Goal: Task Accomplishment & Management: Use online tool/utility

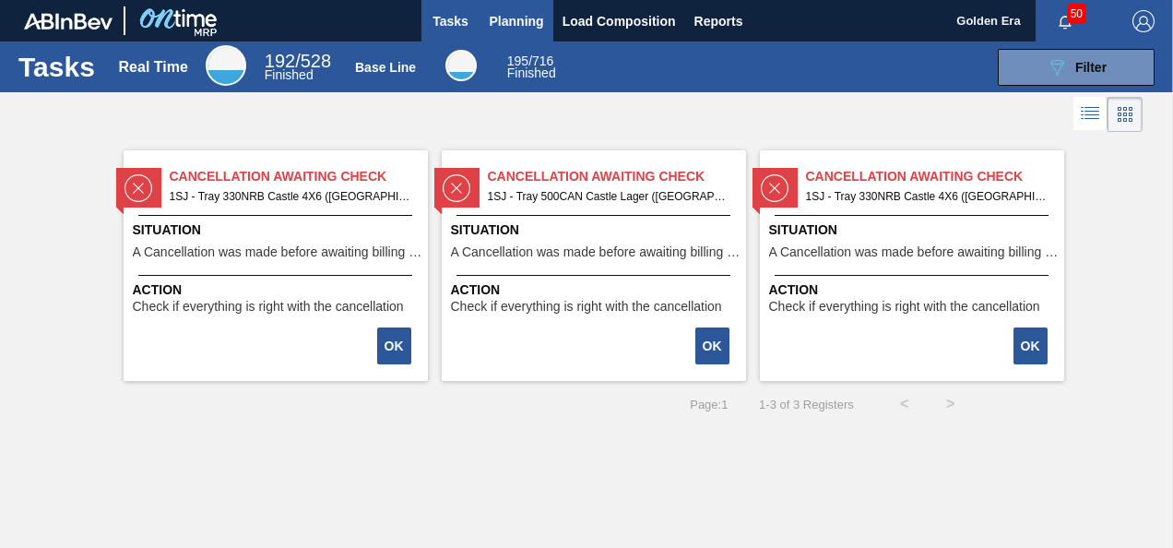
click at [524, 26] on span "Planning" at bounding box center [517, 21] width 54 height 22
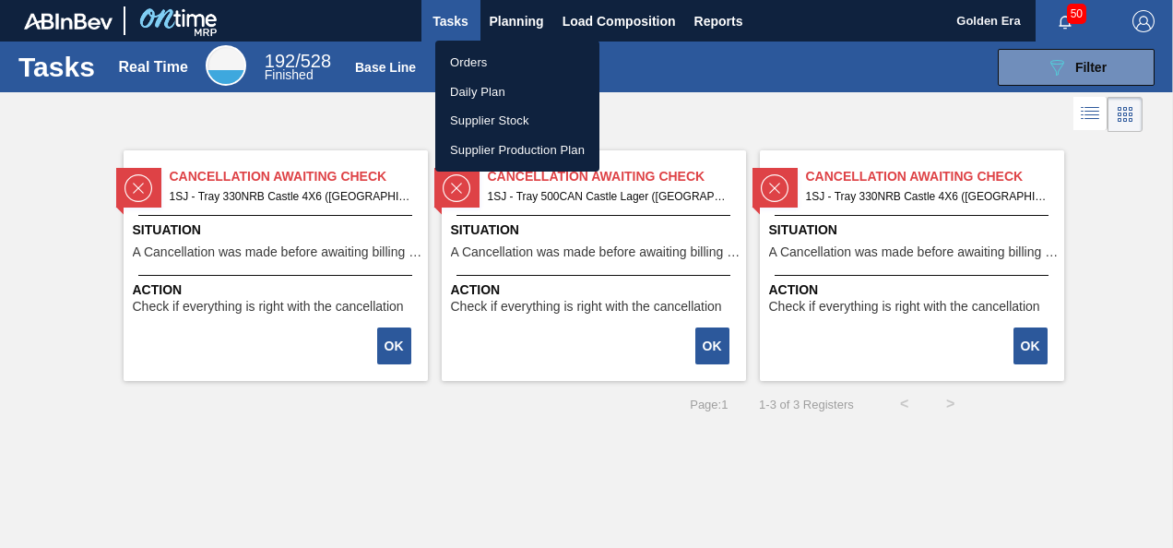
click at [475, 53] on li "Orders" at bounding box center [517, 63] width 164 height 30
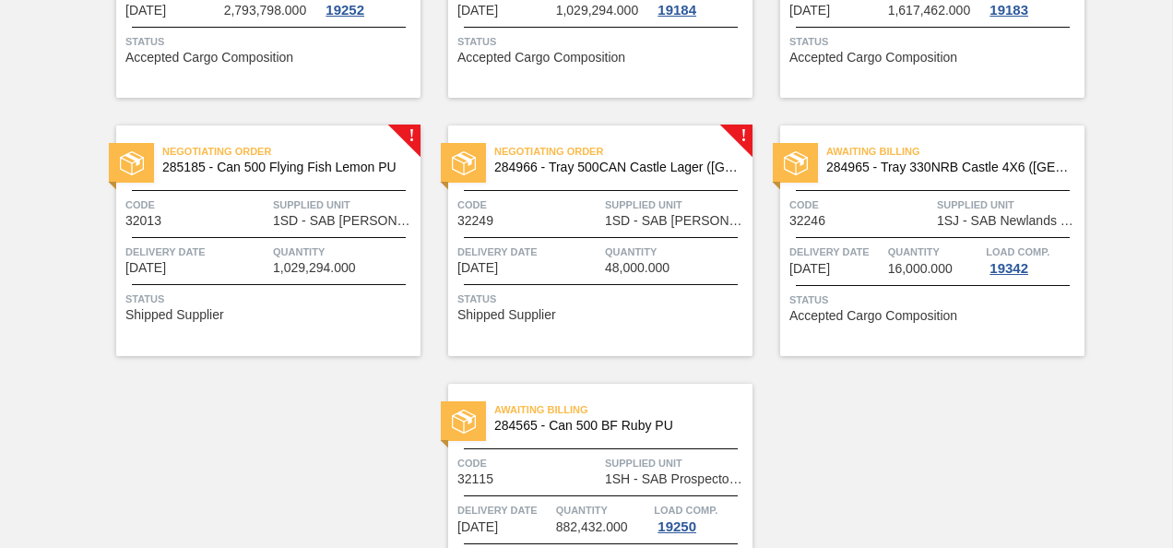
scroll to position [1835, 0]
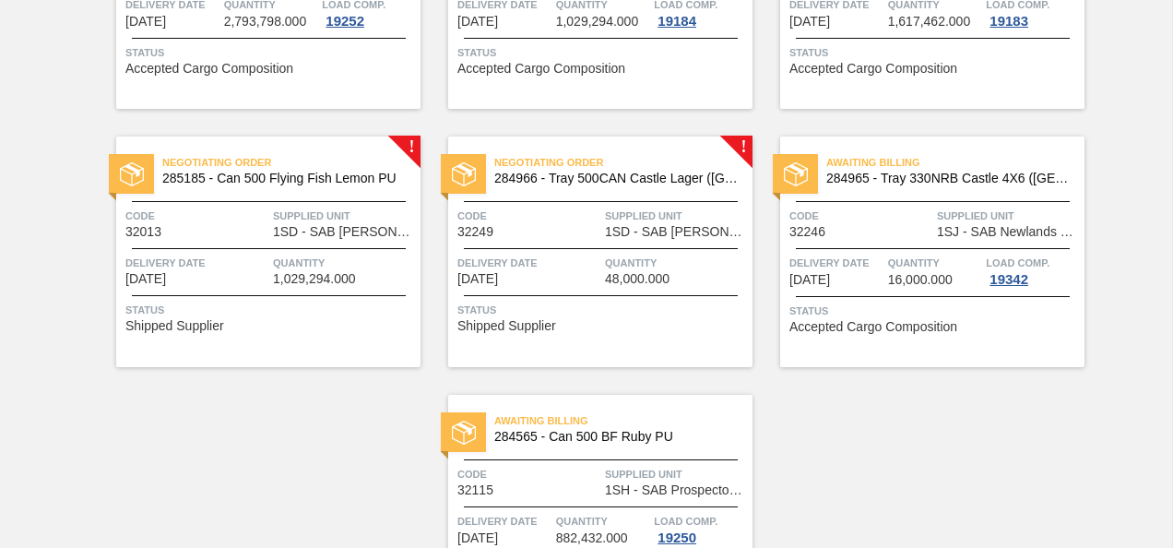
click at [544, 227] on div "Code 32249" at bounding box center [528, 223] width 143 height 32
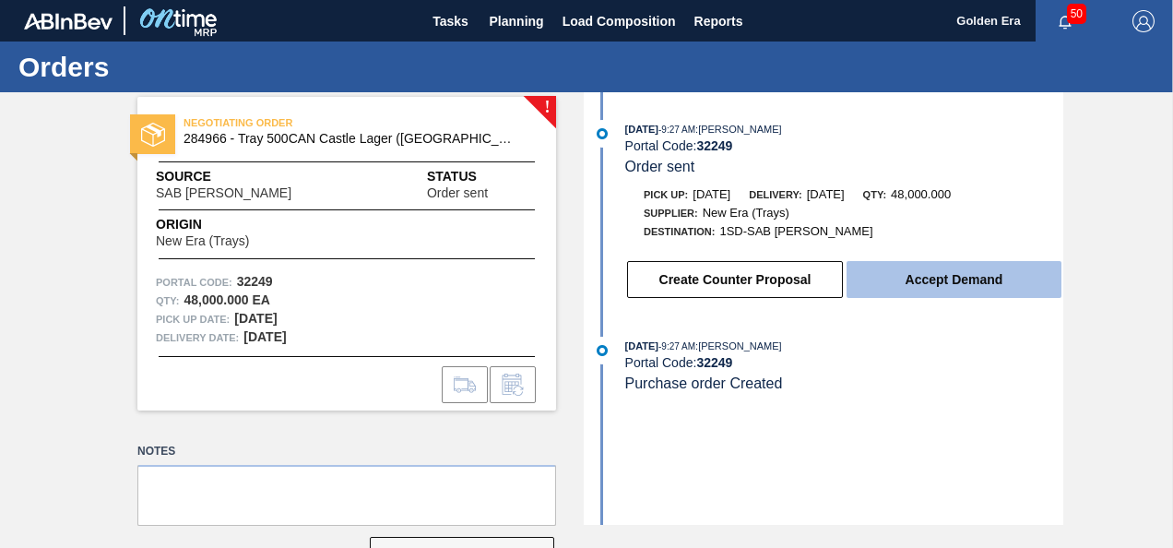
click at [974, 273] on button "Accept Demand" at bounding box center [954, 279] width 215 height 37
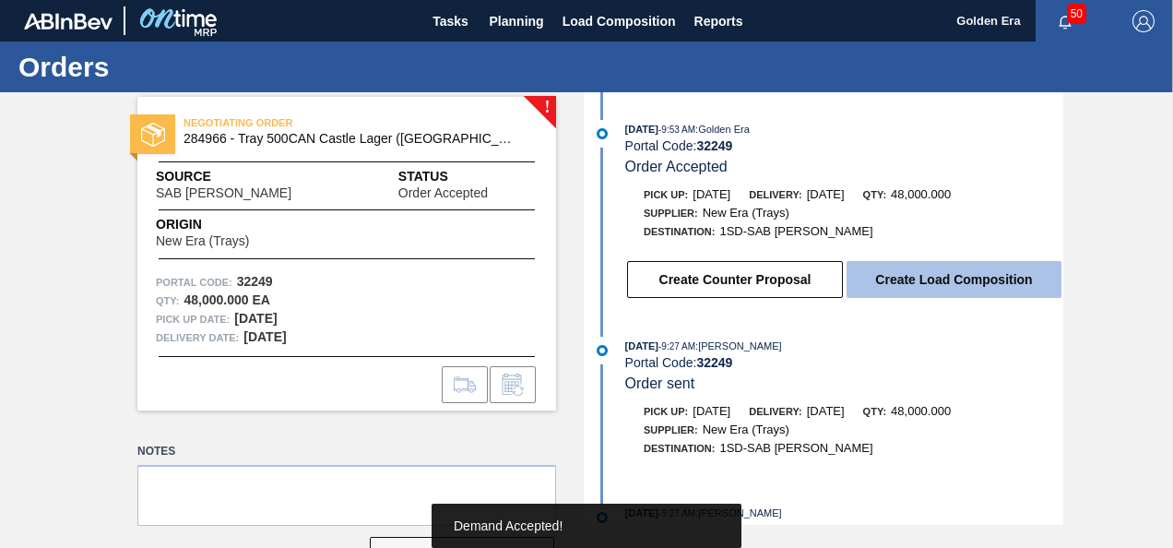
click at [967, 287] on button "Create Load Composition" at bounding box center [954, 279] width 215 height 37
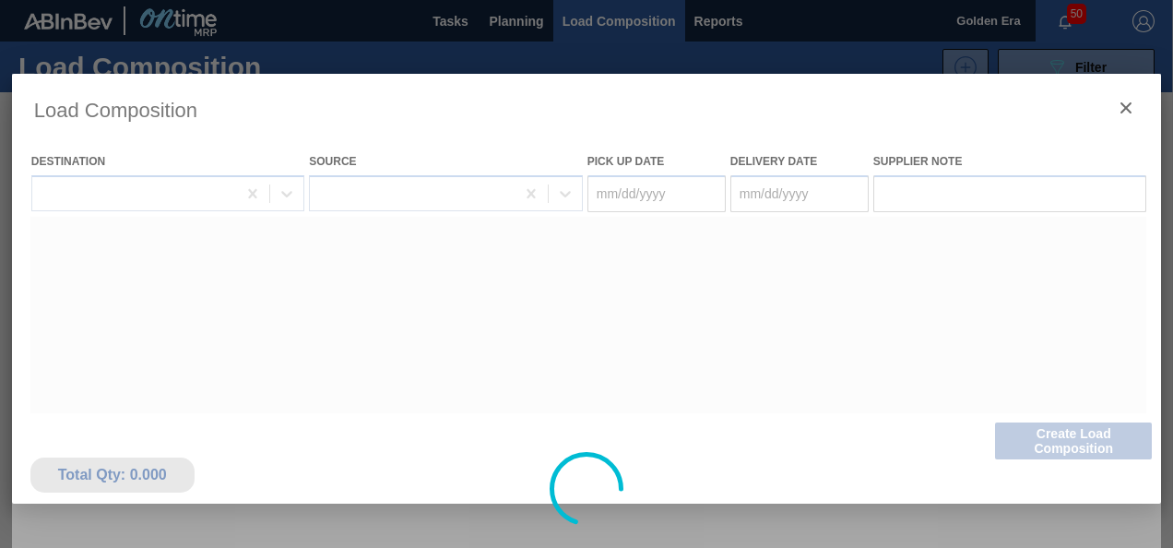
type Date "[DATE]"
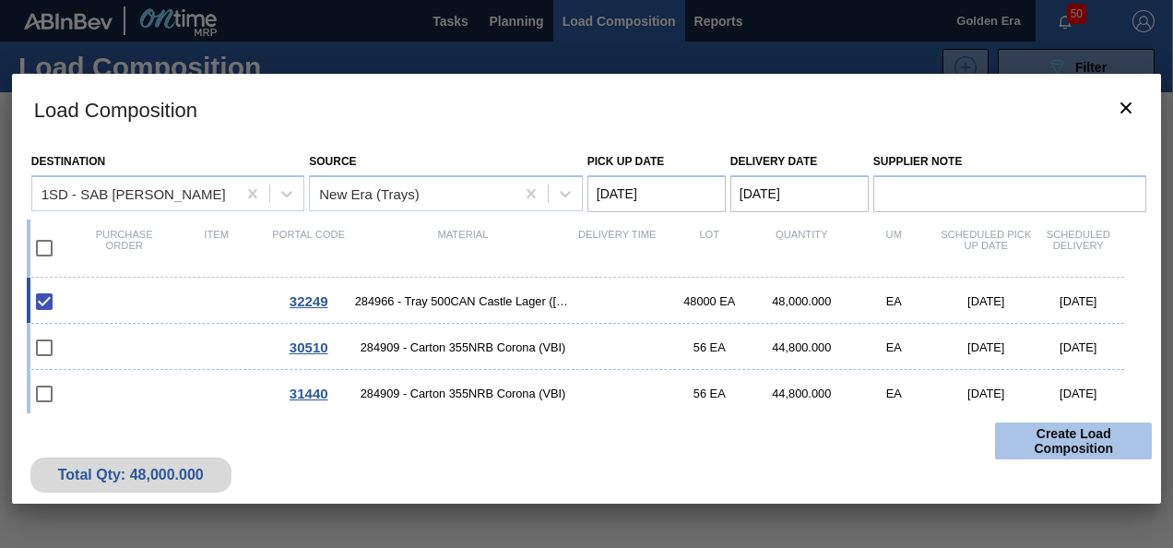
click at [1078, 433] on button "Create Load Composition" at bounding box center [1073, 440] width 157 height 37
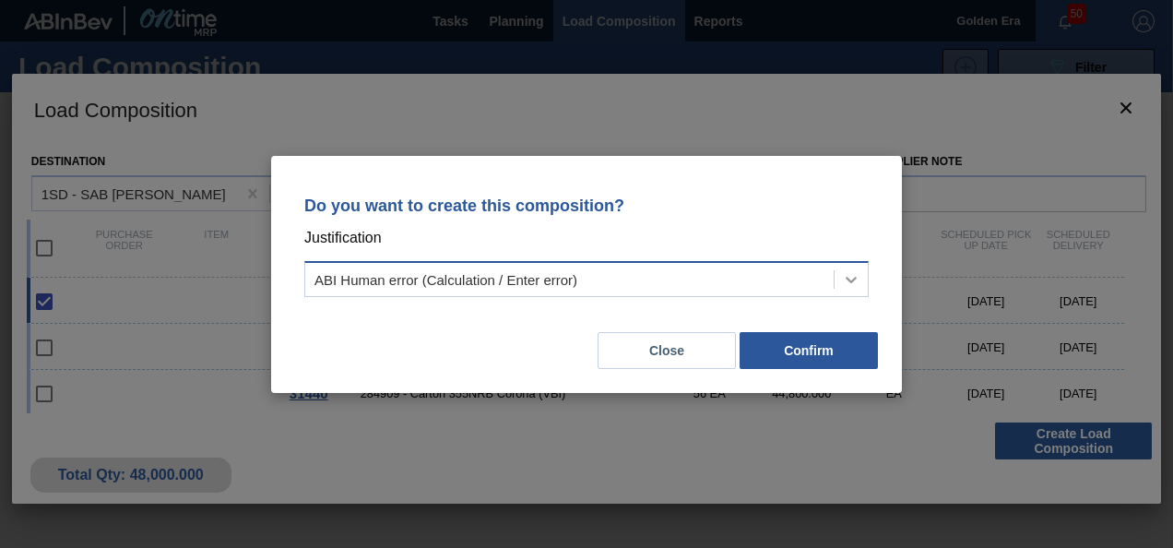
click at [852, 279] on icon at bounding box center [851, 279] width 18 height 18
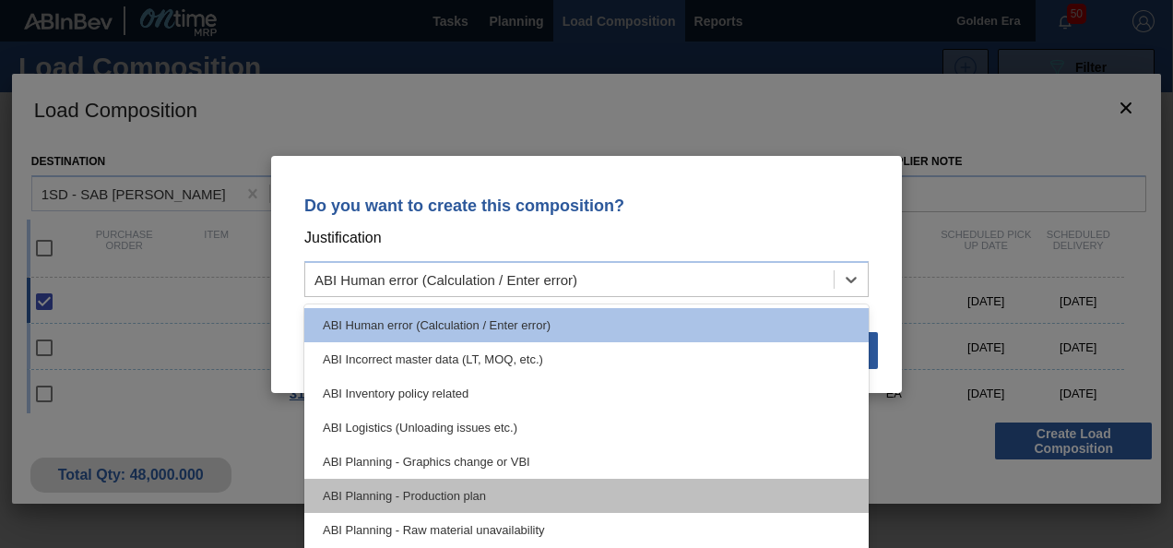
click at [433, 492] on div "ABI Planning - Production plan" at bounding box center [586, 496] width 564 height 34
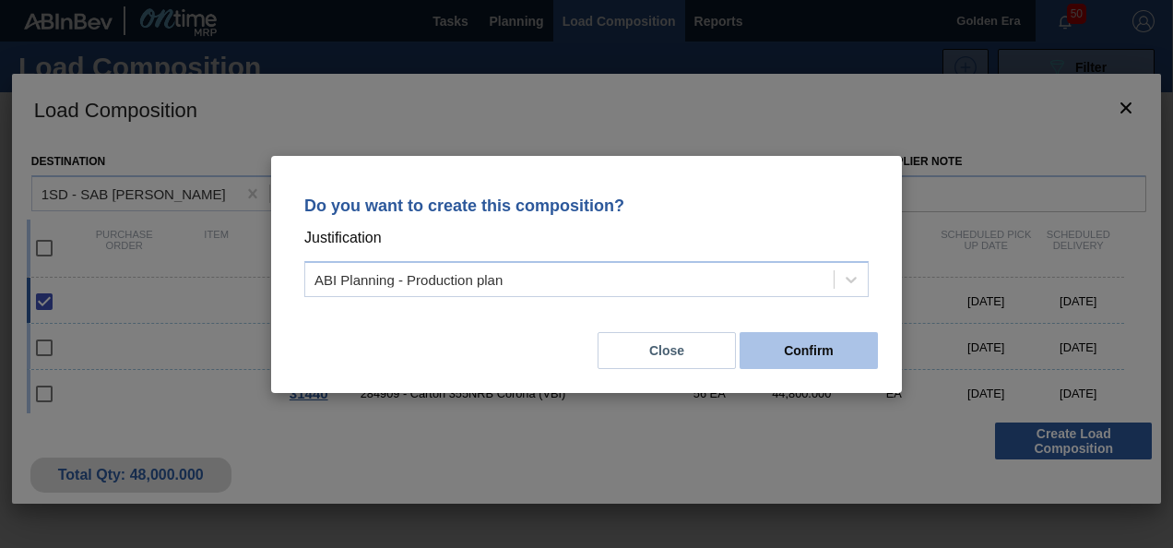
click at [826, 347] on button "Confirm" at bounding box center [809, 350] width 138 height 37
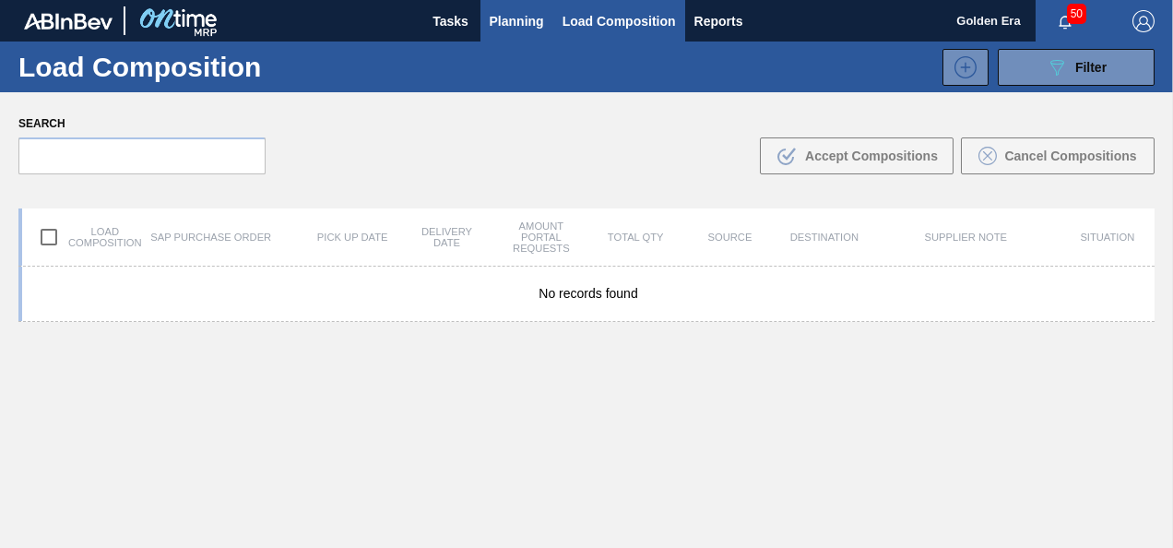
click at [508, 16] on span "Planning" at bounding box center [517, 21] width 54 height 22
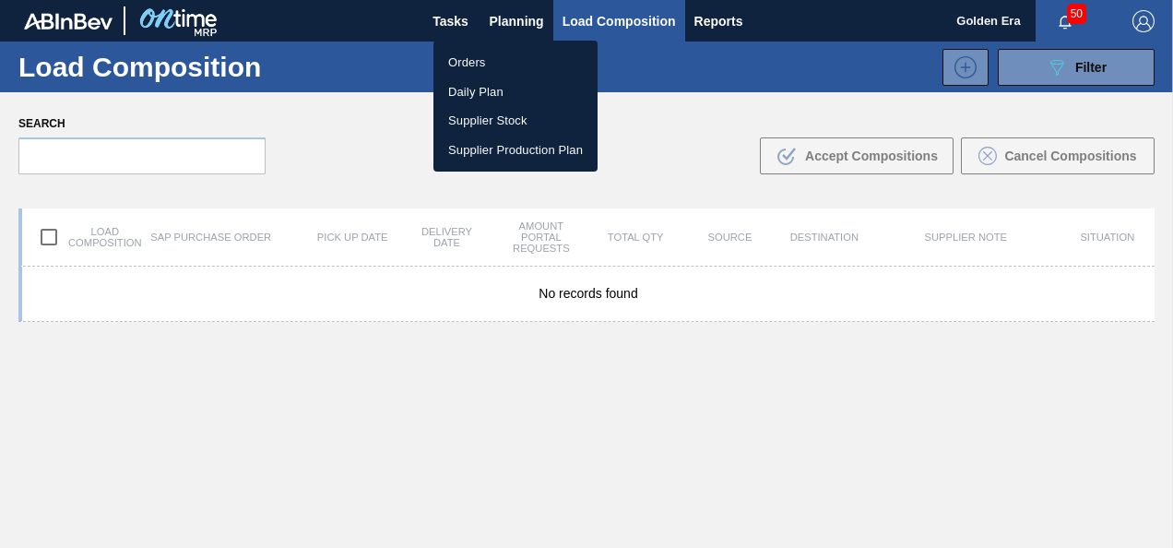
click at [462, 63] on li "Orders" at bounding box center [515, 63] width 164 height 30
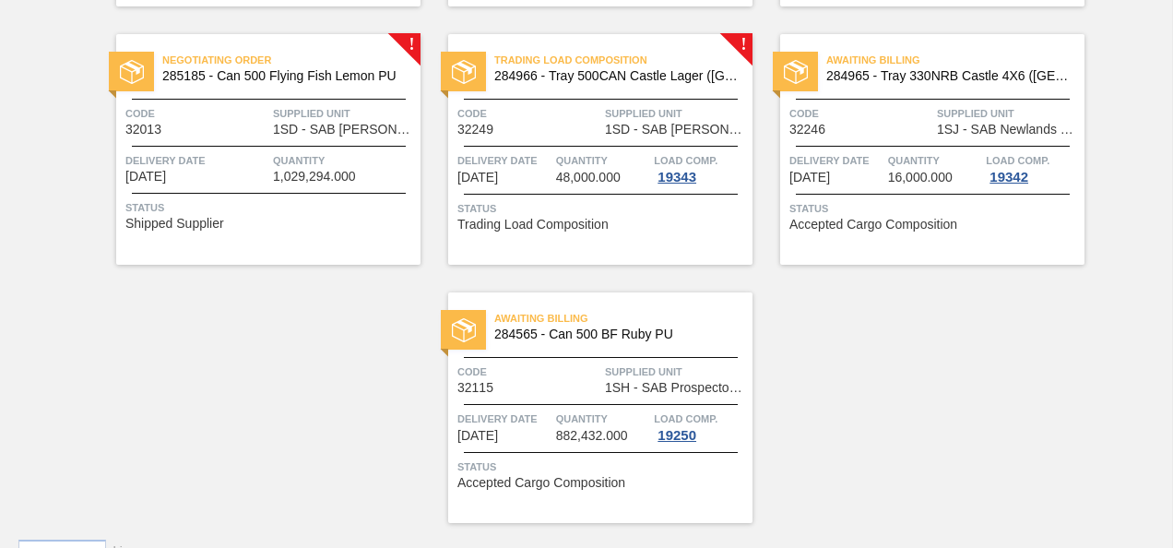
scroll to position [1946, 0]
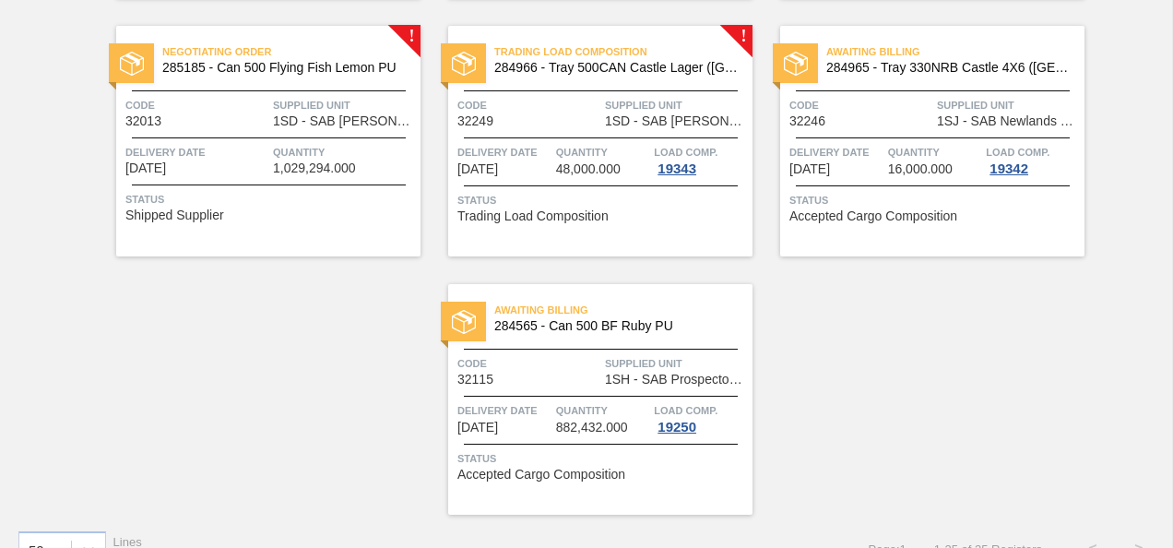
click at [587, 61] on span "284966 - Tray 500CAN Castle Lager ([GEOGRAPHIC_DATA])" at bounding box center [615, 68] width 243 height 14
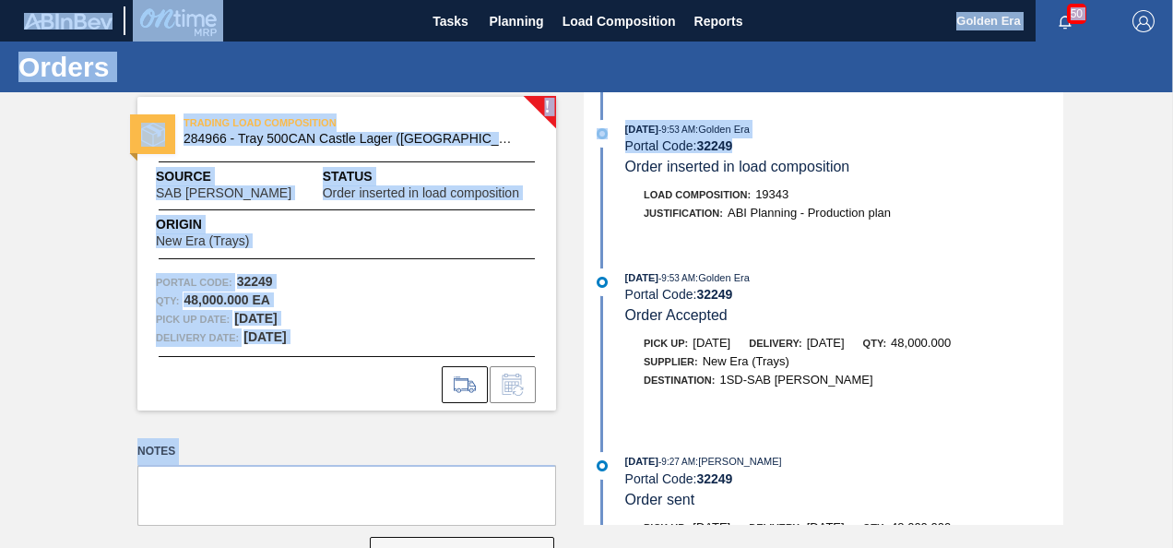
drag, startPoint x: 1169, startPoint y: 160, endPoint x: 1176, endPoint y: 281, distance: 121.9
click at [1172, 0] on html "Tasks Planning Load Composition Reports Golden Era 50 Mark all as read Orders !…" at bounding box center [586, 0] width 1173 height 0
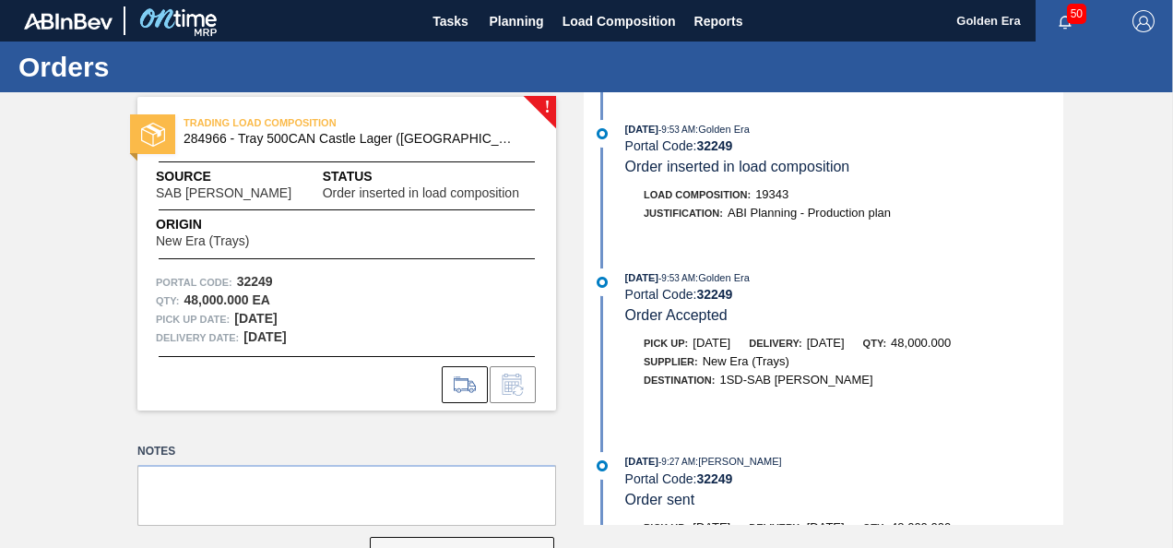
drag, startPoint x: 1176, startPoint y: 281, endPoint x: 1060, endPoint y: 264, distance: 117.5
click at [1060, 264] on div "[DATE] 9:53 AM : Golden Era Portal Code: 32249 Order inserted in load compositi…" at bounding box center [825, 308] width 475 height 433
click at [866, 433] on div "[DATE] 9:53 AM : Golden Era Portal Code: 32249 Order inserted in load compositi…" at bounding box center [825, 308] width 475 height 433
